Goal: Find specific page/section: Find specific page/section

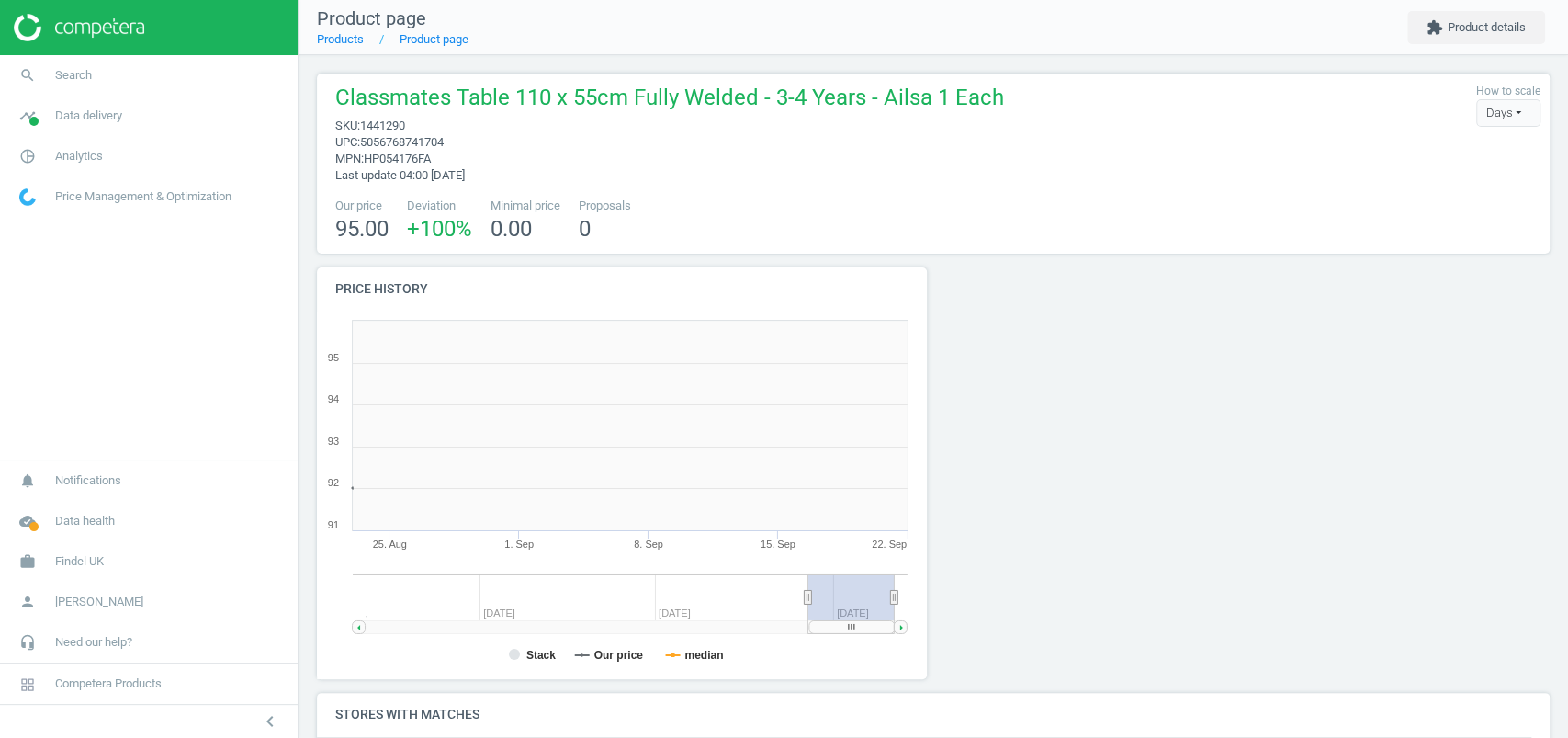
scroll to position [404, 638]
click at [1488, 52] on nav "Product page Products Product page extension Product details" at bounding box center [933, 28] width 1269 height 56
click at [1488, 39] on button "extension Product details" at bounding box center [1476, 28] width 138 height 34
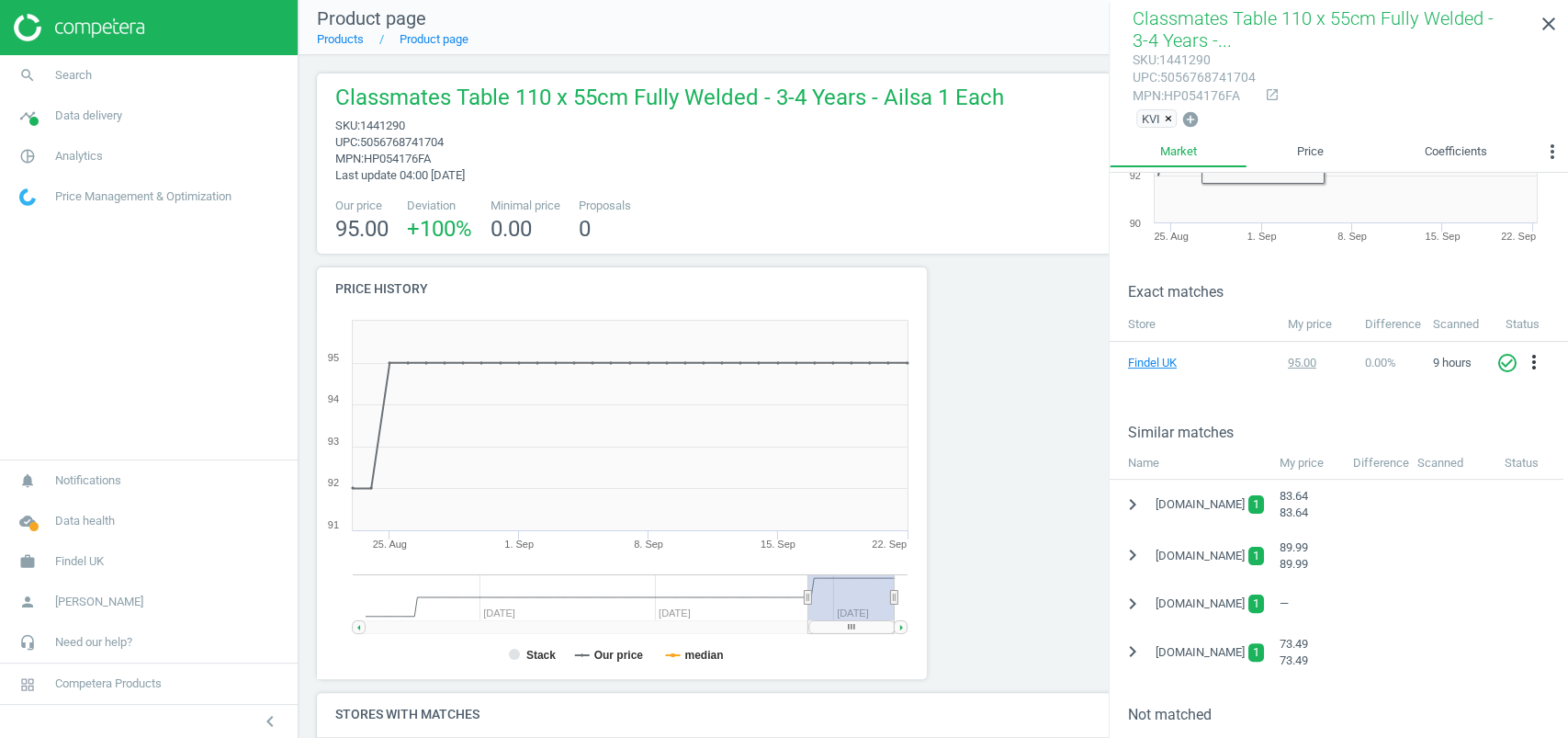
scroll to position [287, 0]
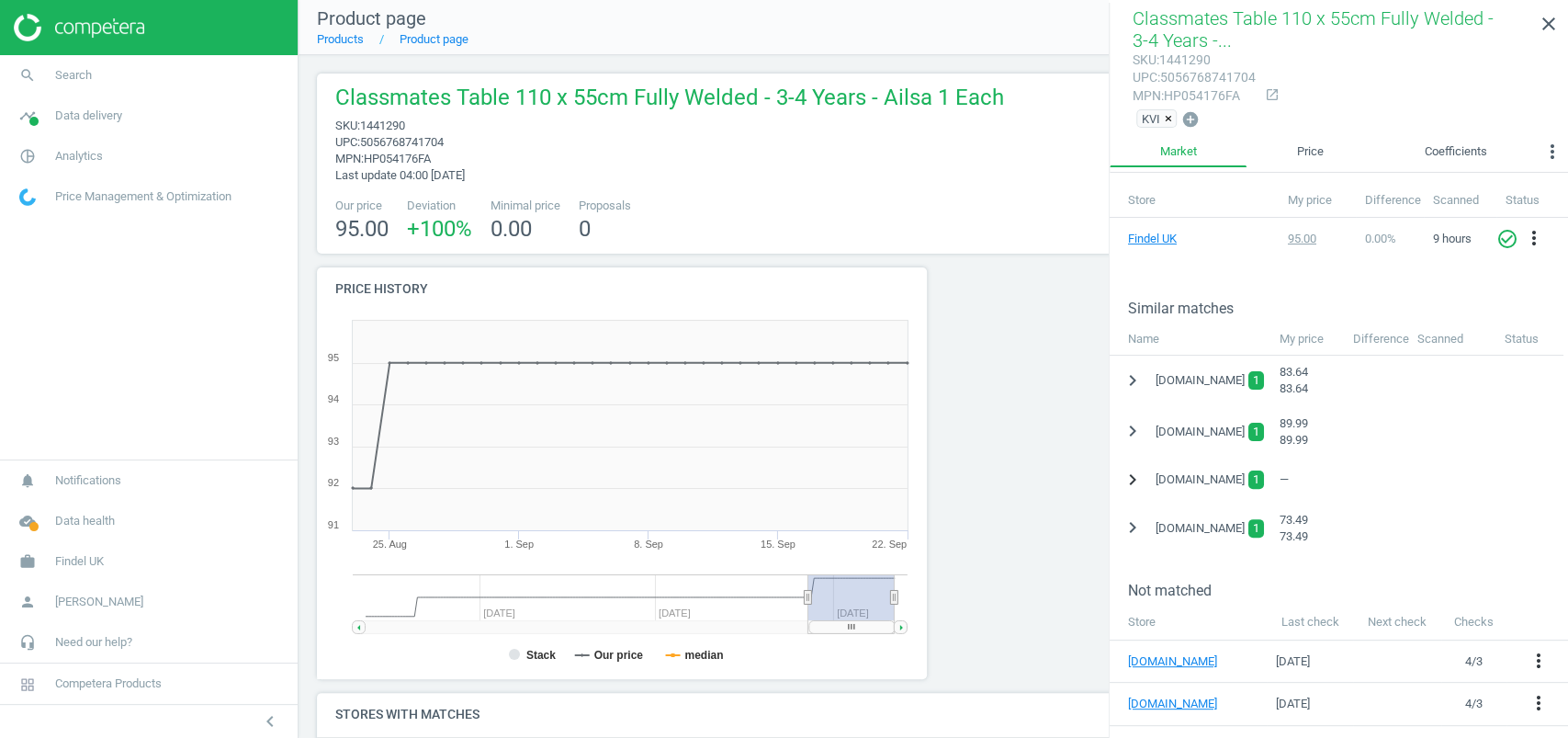
click at [1131, 479] on icon "chevron_right" at bounding box center [1132, 479] width 22 height 22
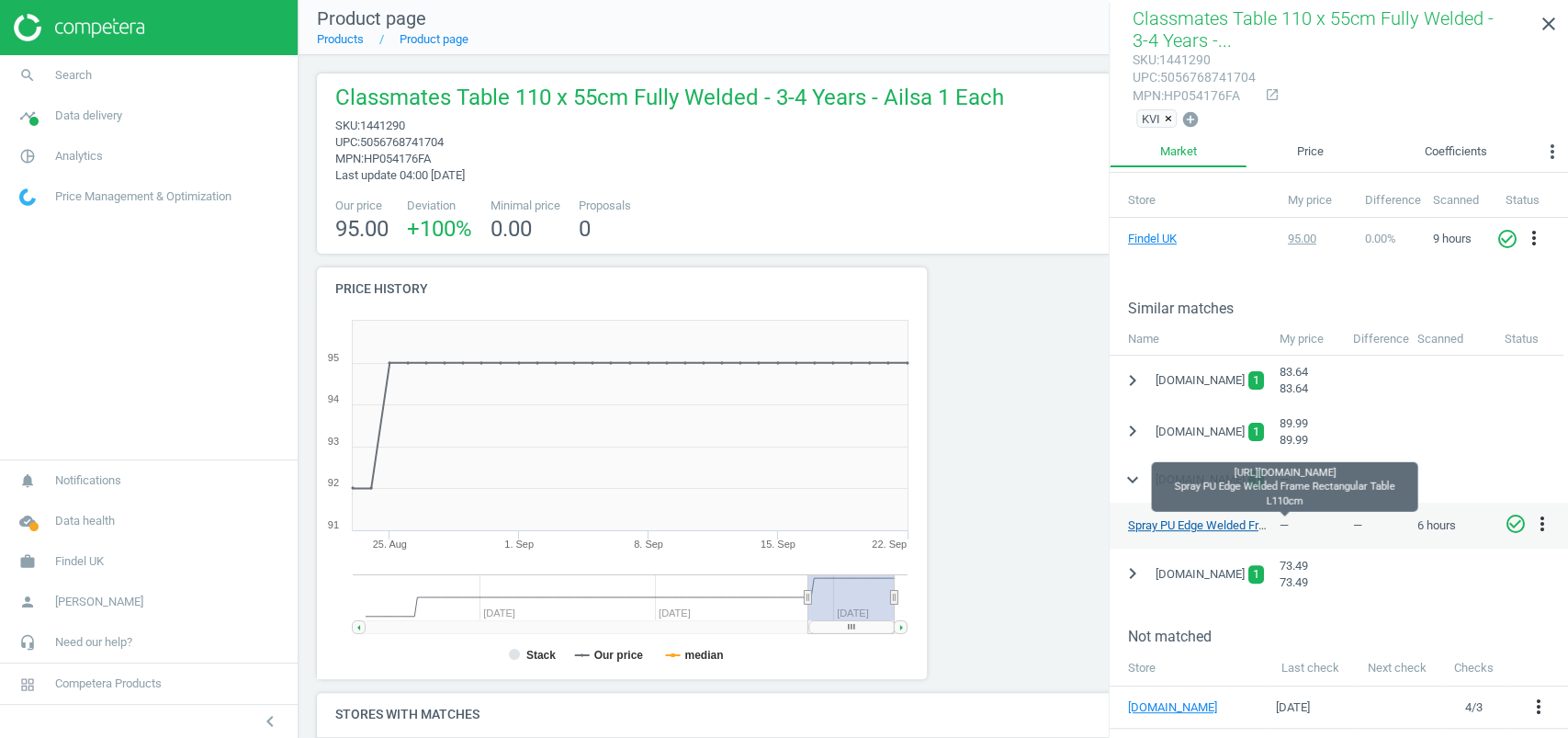
click at [1230, 522] on link "Spray PU Edge Welded Frame Rectangular Table L110cm" at bounding box center [1275, 525] width 295 height 13
